Goal: Transaction & Acquisition: Subscribe to service/newsletter

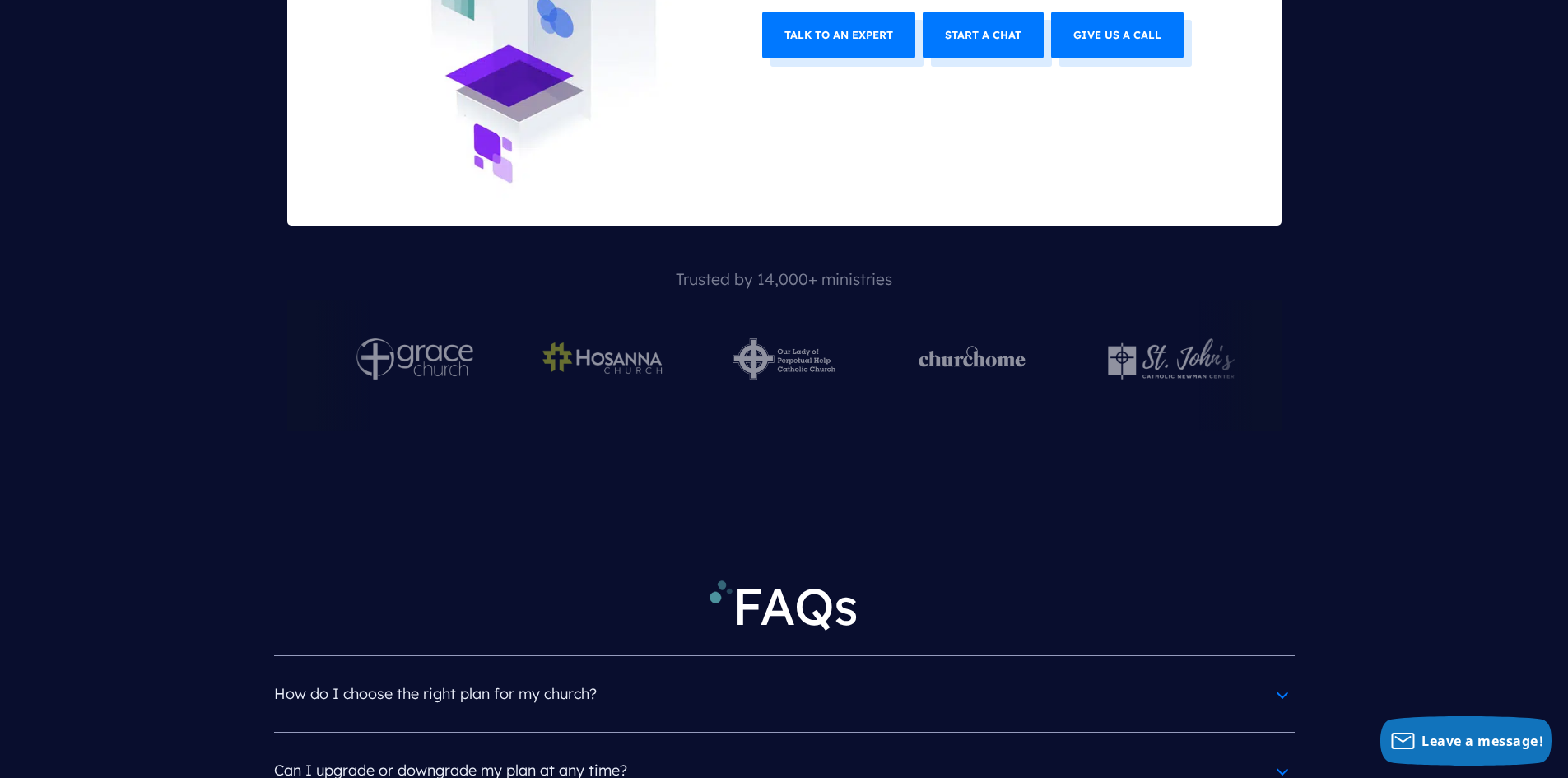
scroll to position [6999, 0]
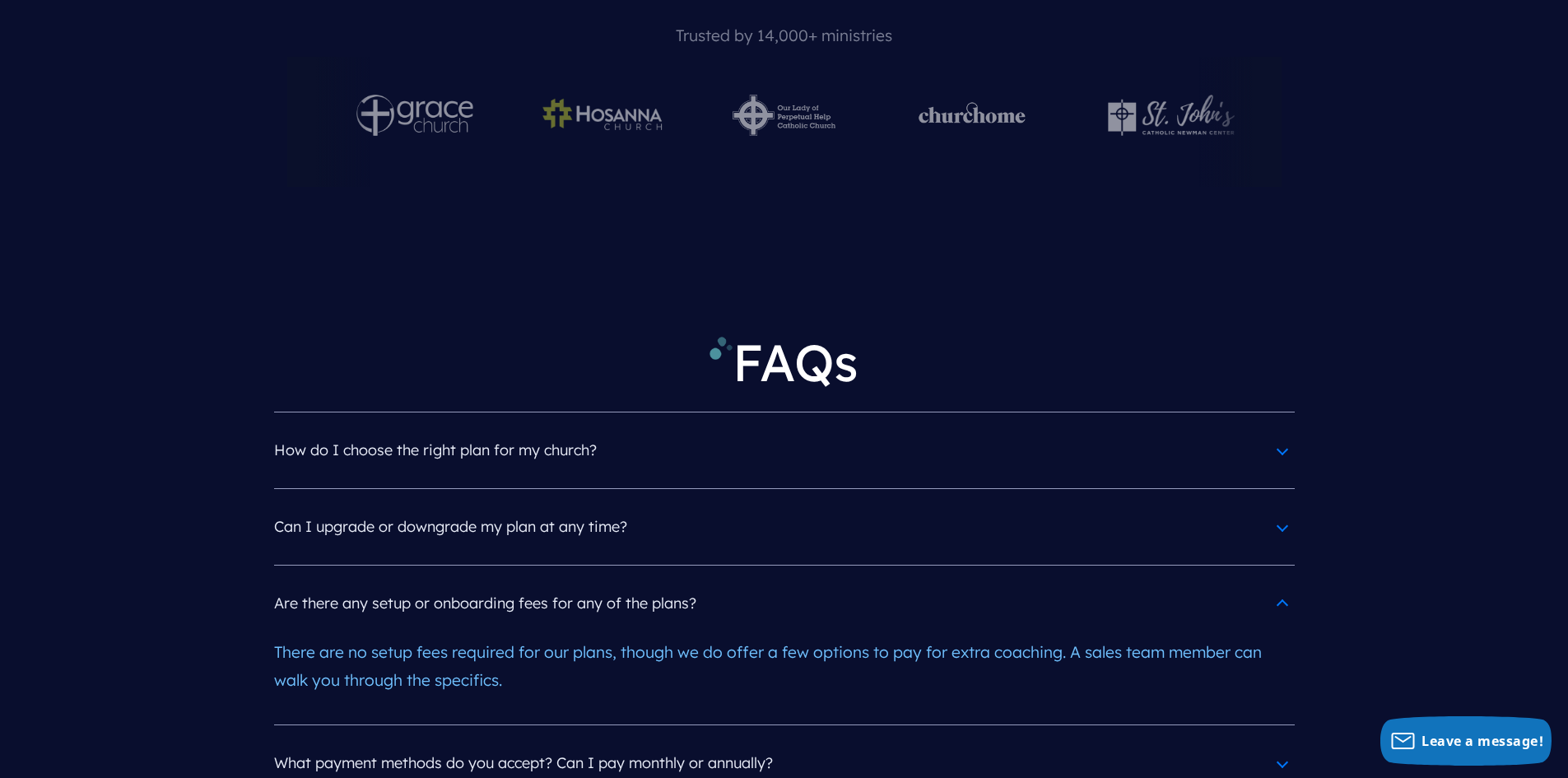
scroll to position [7246, 0]
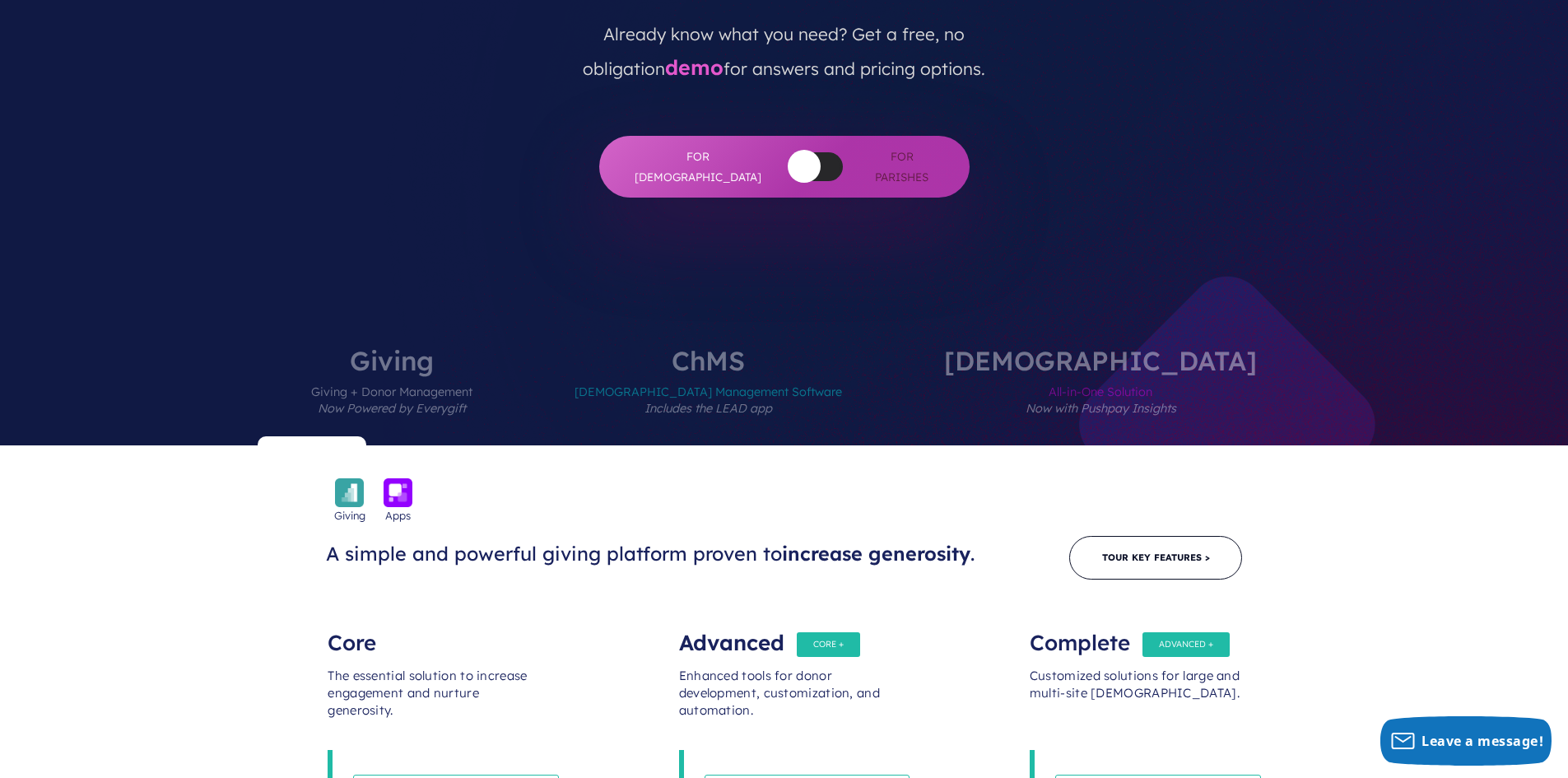
scroll to position [0, 0]
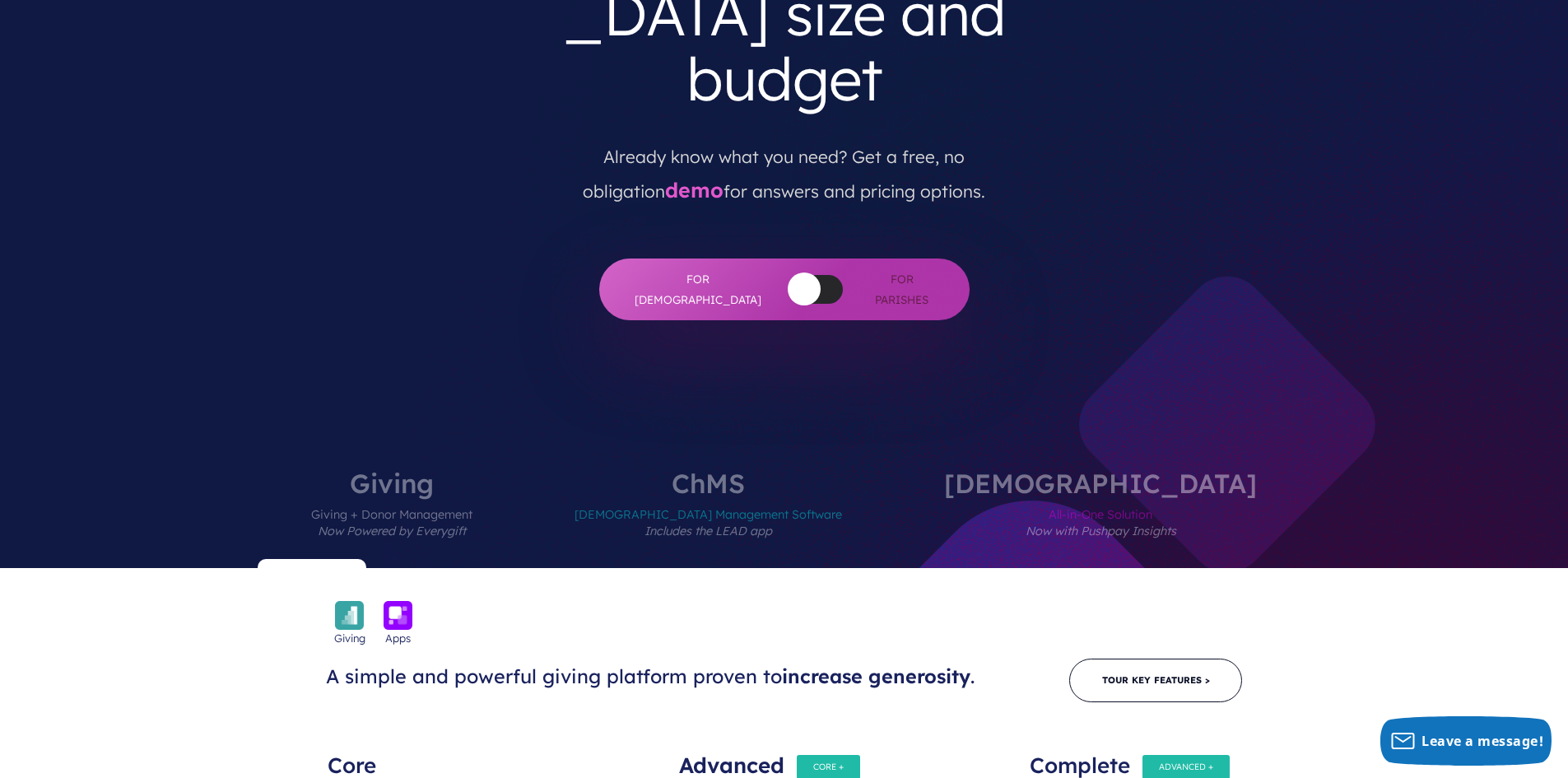
drag, startPoint x: 390, startPoint y: 266, endPoint x: 389, endPoint y: 193, distance: 73.0
click at [389, 193] on div "Find the perfect plan For every church size and budget Already know what you ne…" at bounding box center [784, 103] width 1020 height 668
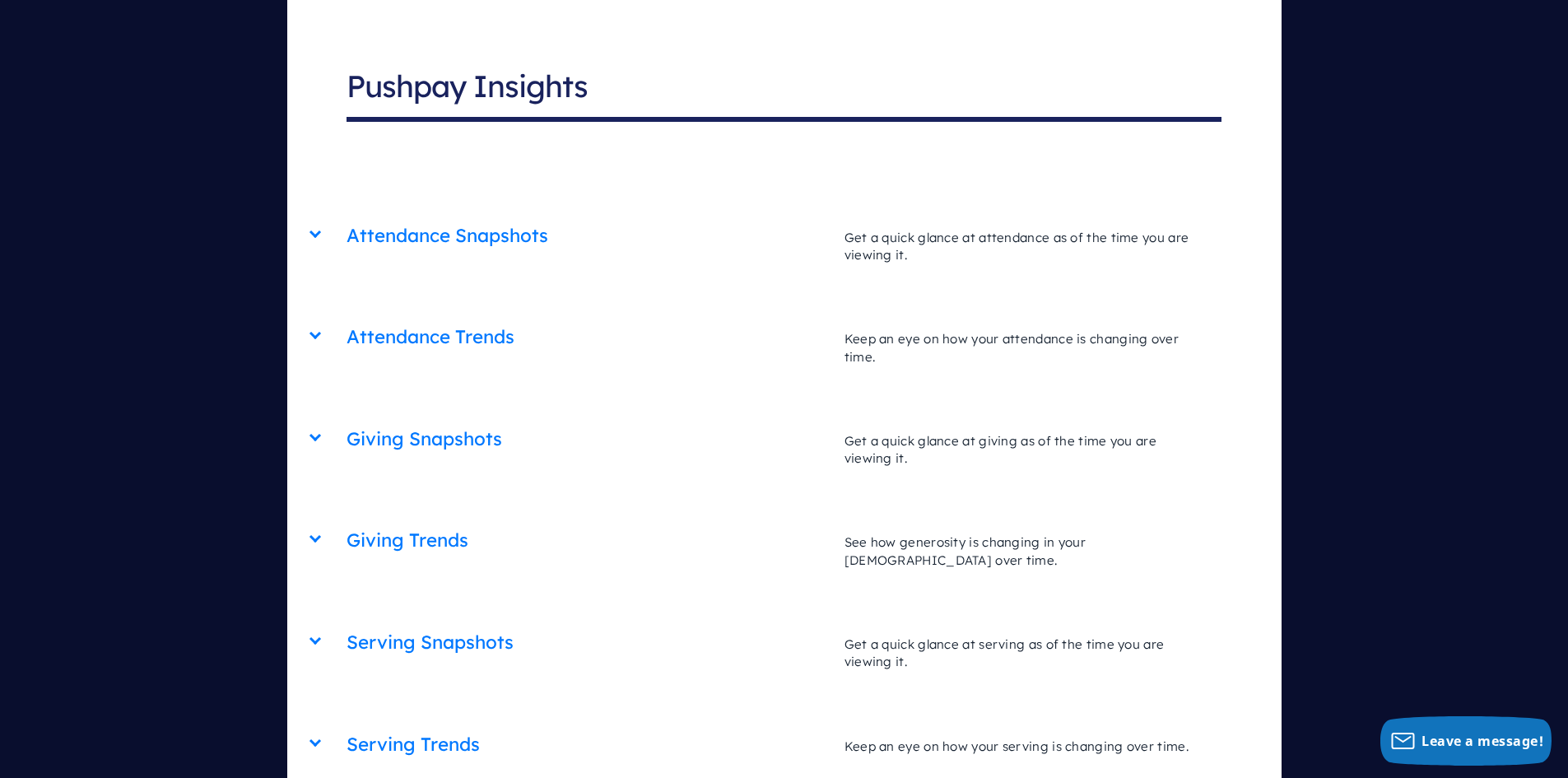
scroll to position [5681, 0]
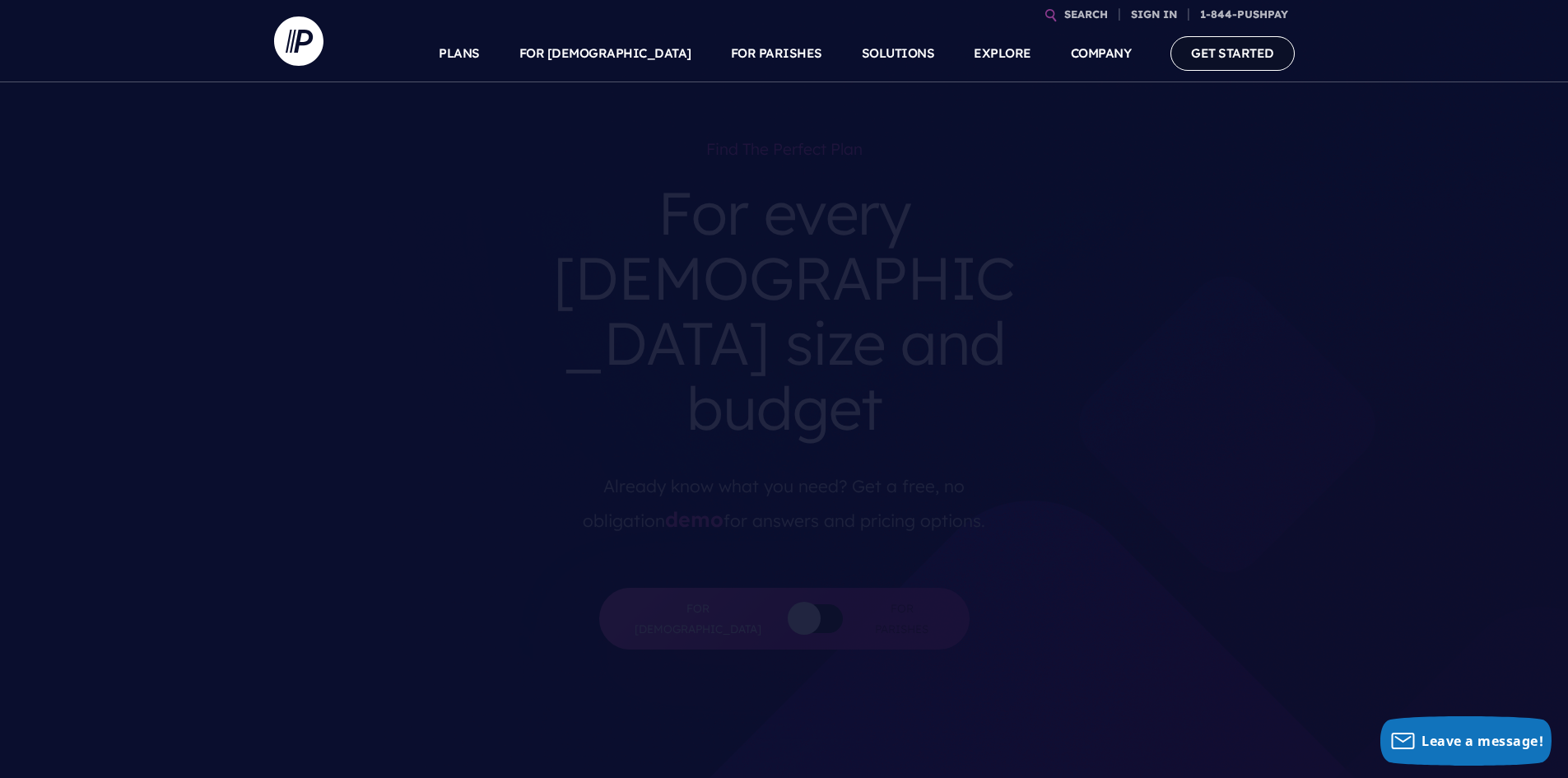
click at [1224, 56] on link "GET STARTED" at bounding box center [1232, 53] width 124 height 34
